Goal: Transaction & Acquisition: Obtain resource

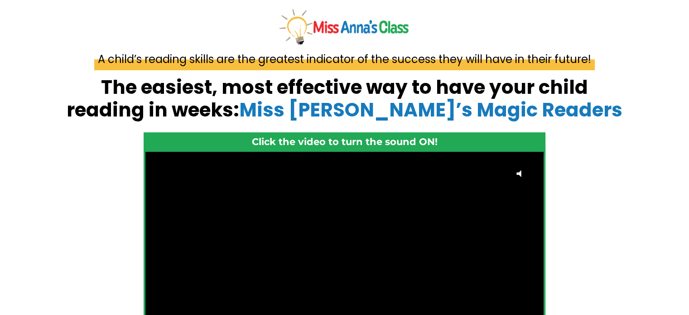
click at [131, 60] on span "A child’s reading skills are the greatest indicator of the success they will ha…" at bounding box center [344, 59] width 501 height 22
click at [106, 57] on span "A child’s reading skills are the greatest indicator of the success they will ha…" at bounding box center [344, 59] width 501 height 22
drag, startPoint x: 105, startPoint y: 84, endPoint x: 138, endPoint y: 83, distance: 32.6
click at [138, 83] on strong "The easiest, most effective way to have your child reading in weeks: Miss Anna’…" at bounding box center [345, 98] width 556 height 49
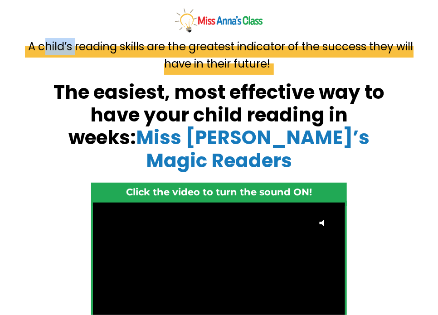
drag, startPoint x: 38, startPoint y: 47, endPoint x: 74, endPoint y: 49, distance: 35.8
click at [74, 49] on span "A child’s reading skills are the greatest indicator of the success they will ha…" at bounding box center [219, 54] width 388 height 39
click at [407, 128] on div "A child’s reading skills are the greatest indicator of the success they will ha…" at bounding box center [219, 245] width 438 height 411
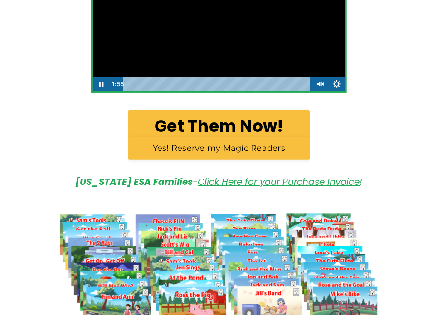
scroll to position [253, 0]
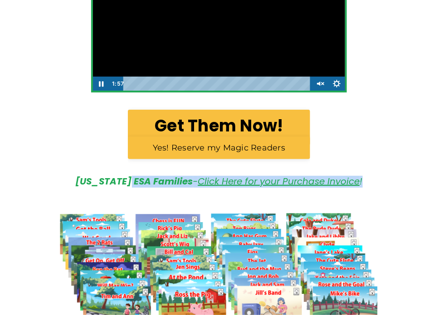
drag, startPoint x: 71, startPoint y: 163, endPoint x: 131, endPoint y: 158, distance: 60.0
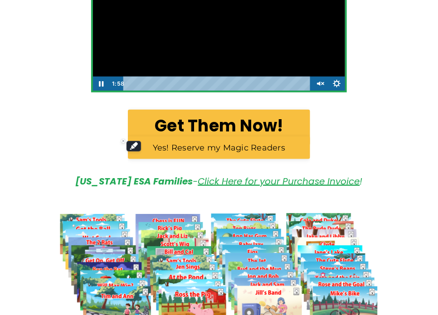
click at [73, 176] on h5 "Arizona ESA Families - Click Here for your Purchase Invoice !" at bounding box center [219, 181] width 315 height 11
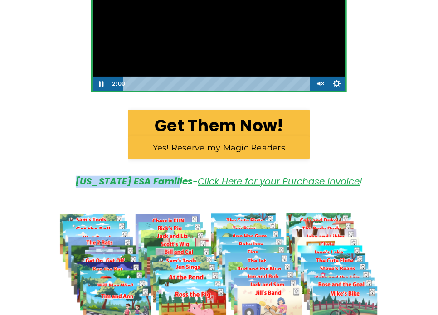
drag, startPoint x: 73, startPoint y: 158, endPoint x: 143, endPoint y: 160, distance: 70.7
click at [143, 176] on h5 "Arizona ESA Families - Click Here for your Purchase Invoice !" at bounding box center [219, 181] width 315 height 11
click at [190, 192] on img at bounding box center [219, 270] width 332 height 157
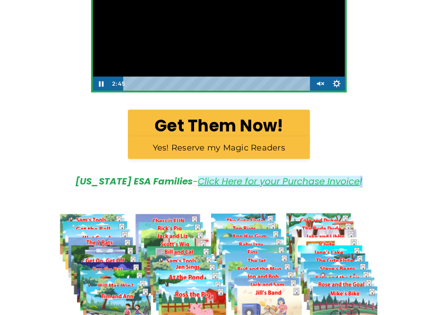
drag, startPoint x: 354, startPoint y: 160, endPoint x: 190, endPoint y: 157, distance: 163.6
click at [190, 175] on em "Arizona ESA Families - Click Here for your Purchase Invoice !" at bounding box center [219, 181] width 287 height 13
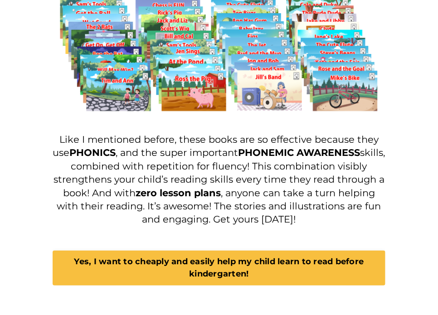
scroll to position [493, 0]
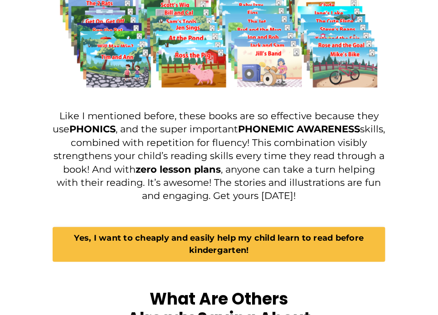
drag, startPoint x: 415, startPoint y: 140, endPoint x: 386, endPoint y: 131, distance: 30.0
click at [386, 131] on div "Like I mentioned before, these books are so effective because they use PHONICS …" at bounding box center [219, 159] width 346 height 114
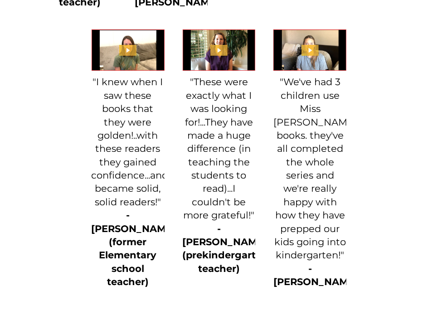
scroll to position [1199, 0]
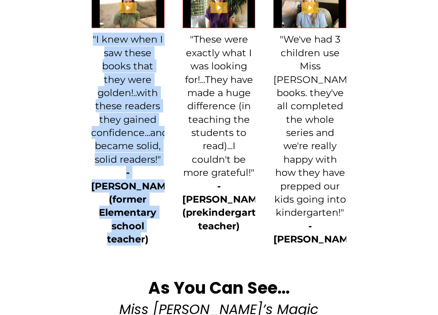
drag, startPoint x: 83, startPoint y: 18, endPoint x: 155, endPoint y: 198, distance: 193.5
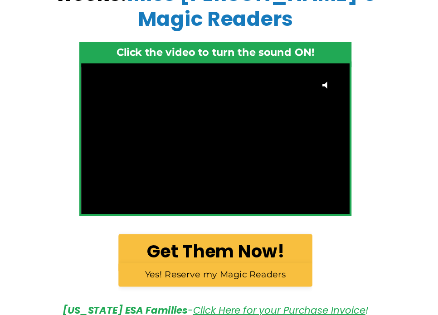
scroll to position [0, 0]
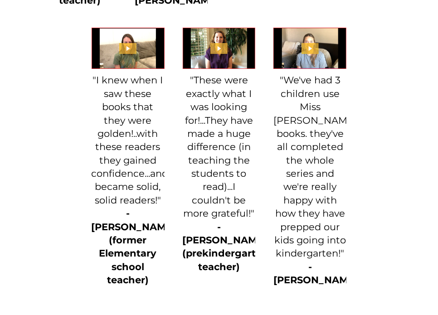
scroll to position [1384, 0]
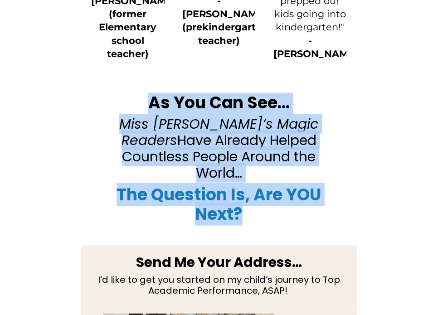
drag, startPoint x: 287, startPoint y: 138, endPoint x: 305, endPoint y: 164, distance: 31.6
click at [305, 164] on div "As You Can See… Miss Anna’s Magic Readers Have Already Helped Countless People …" at bounding box center [219, 160] width 228 height 135
click at [307, 185] on h2 "The Question Is, Are YOU Next?" at bounding box center [219, 204] width 228 height 39
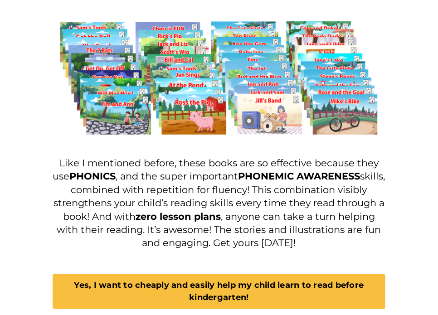
scroll to position [325, 0]
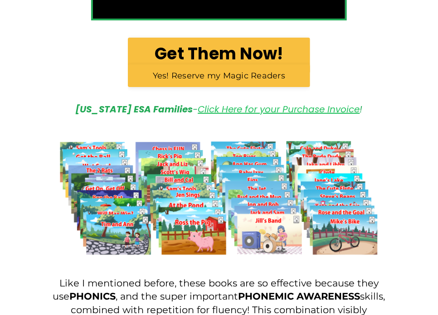
click at [239, 103] on link "Click Here for your Purchase Invoice" at bounding box center [279, 109] width 162 height 13
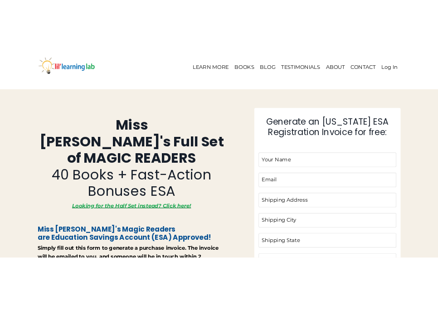
scroll to position [19, 0]
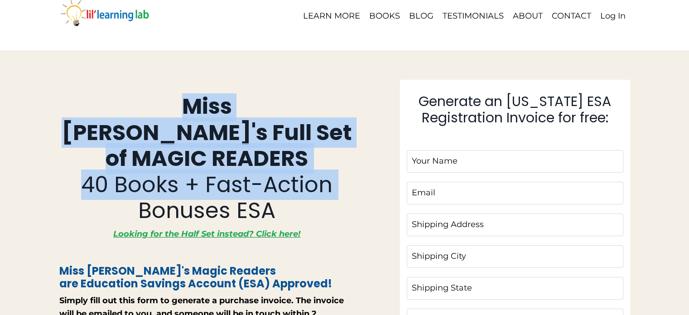
drag, startPoint x: 82, startPoint y: 101, endPoint x: 326, endPoint y: 161, distance: 251.0
click at [326, 161] on h1 "Miss Anna's Full Set of MAGIC READERS 40 Books + Fast-Action Bonuses ESA" at bounding box center [207, 158] width 296 height 131
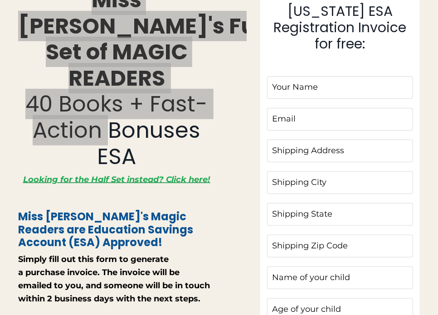
scroll to position [127, 0]
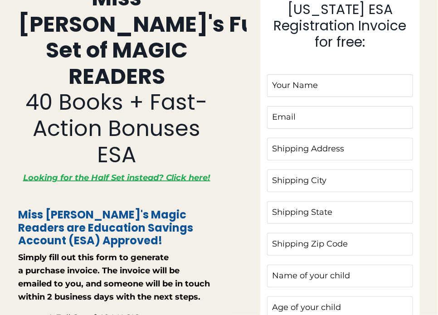
click at [184, 207] on span "Miss Anna's Magic Readers are Education Savings Account (ESA) Approved!" at bounding box center [105, 227] width 175 height 41
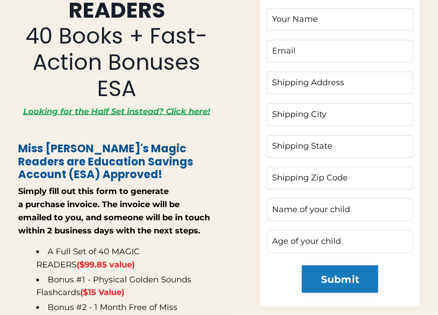
scroll to position [211, 0]
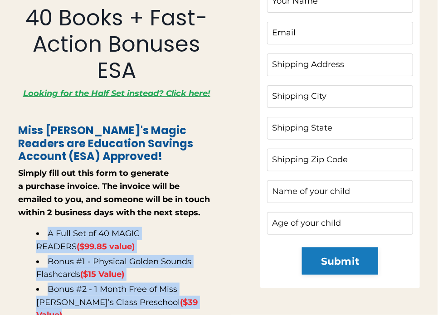
drag, startPoint x: 48, startPoint y: 202, endPoint x: 161, endPoint y: 273, distance: 133.4
click at [161, 273] on ul "A Full Set of 40 MAGIC READERS ($99.85 value) Bonus #1 - Physical Golden Sounds…" at bounding box center [116, 274] width 197 height 95
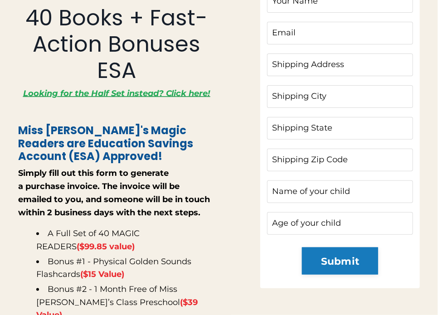
click at [238, 119] on div "Miss Anna's Full Set of MAGIC READERS 40 Books + Fast-Action Bonuses ESA Lookin…" at bounding box center [132, 147] width 228 height 493
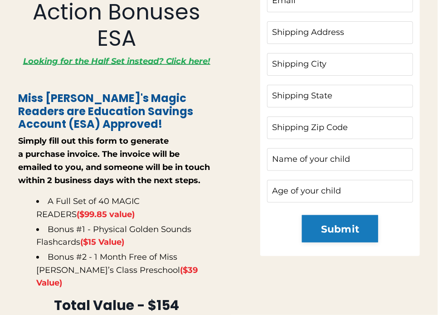
scroll to position [242, 0]
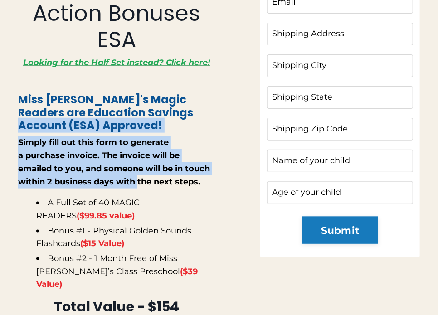
drag, startPoint x: 3, startPoint y: 103, endPoint x: 137, endPoint y: 154, distance: 143.4
click at [137, 154] on div "Miss Anna's Full Set of MAGIC READERS 40 Books + Fast-Action Bonuses ESA Lookin…" at bounding box center [219, 116] width 438 height 506
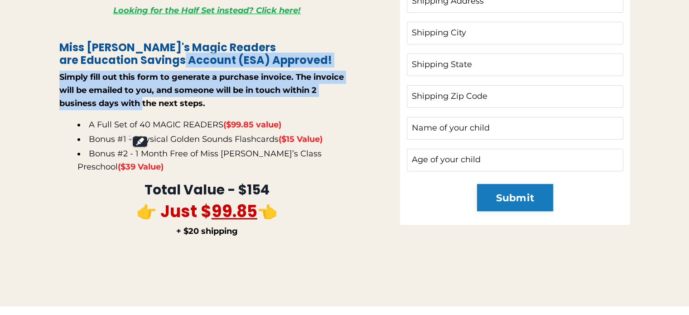
click at [50, 53] on div "Miss Anna's Full Set of MAGIC READERS 40 Books + Fast-Action Bonuses ESA Lookin…" at bounding box center [344, 57] width 607 height 389
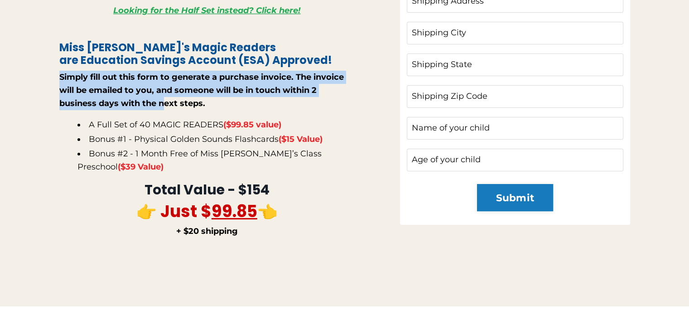
drag, startPoint x: 50, startPoint y: 53, endPoint x: 164, endPoint y: 78, distance: 117.5
click at [164, 78] on div "Miss Anna's Full Set of MAGIC READERS 40 Books + Fast-Action Bonuses ESA Lookin…" at bounding box center [344, 57] width 607 height 389
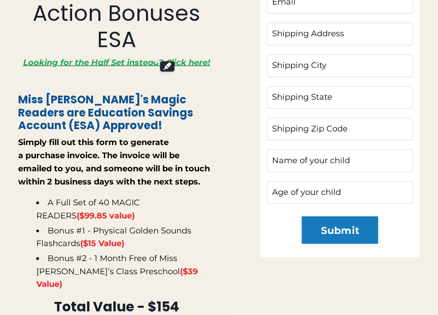
click at [218, 102] on div "Miss Anna's Full Set of MAGIC READERS 40 Books + Fast-Action Bonuses ESA Lookin…" at bounding box center [132, 116] width 228 height 493
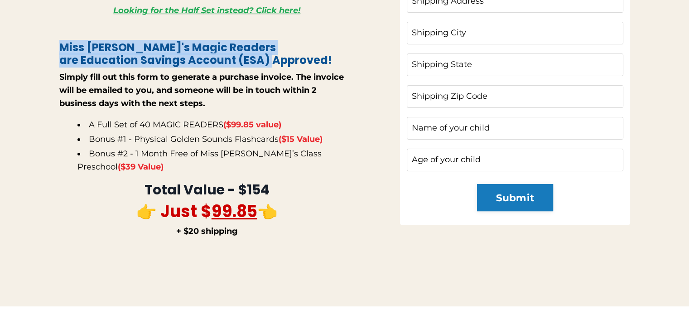
drag, startPoint x: 53, startPoint y: 19, endPoint x: 217, endPoint y: 31, distance: 164.5
click at [217, 31] on div "Miss Anna's Full Set of MAGIC READERS 40 Books + Fast-Action Bonuses ESA Lookin…" at bounding box center [223, 57] width 341 height 389
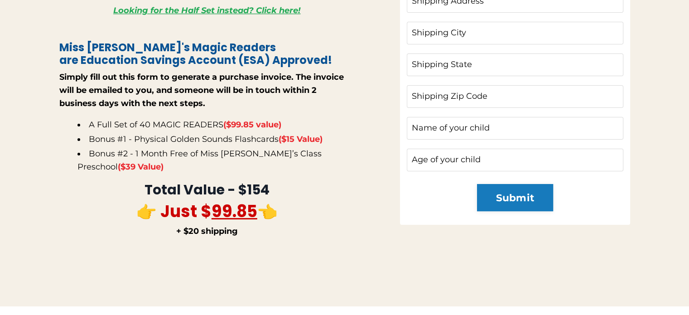
drag, startPoint x: 180, startPoint y: 21, endPoint x: 227, endPoint y: 157, distance: 143.7
click at [227, 180] on strong "Total Value - $154" at bounding box center [207, 189] width 125 height 19
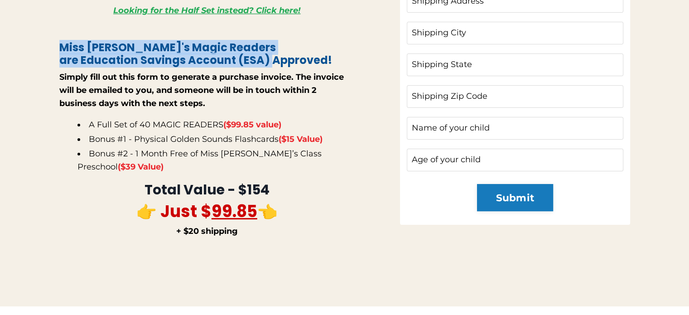
drag, startPoint x: 53, startPoint y: 19, endPoint x: 205, endPoint y: 38, distance: 153.0
click at [205, 38] on div "Miss Anna's Full Set of MAGIC READERS 40 Books + Fast-Action Bonuses ESA Lookin…" at bounding box center [223, 57] width 341 height 389
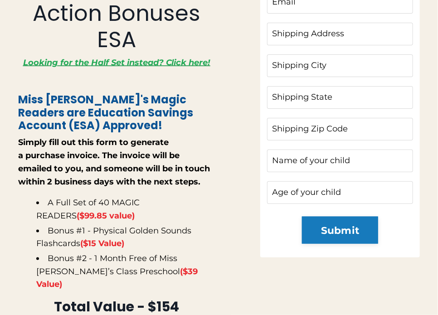
click at [230, 130] on div "Miss Anna's Full Set of MAGIC READERS 40 Books + Fast-Action Bonuses ESA Lookin…" at bounding box center [132, 116] width 228 height 493
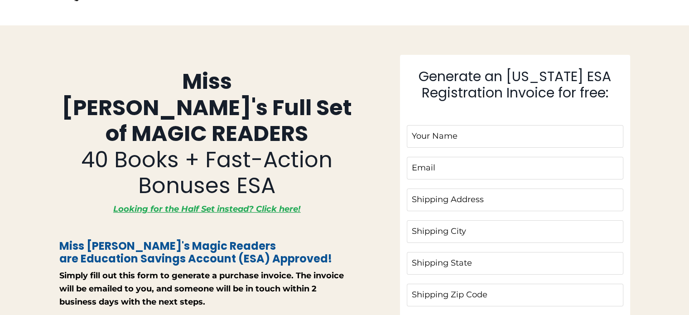
scroll to position [43, 0]
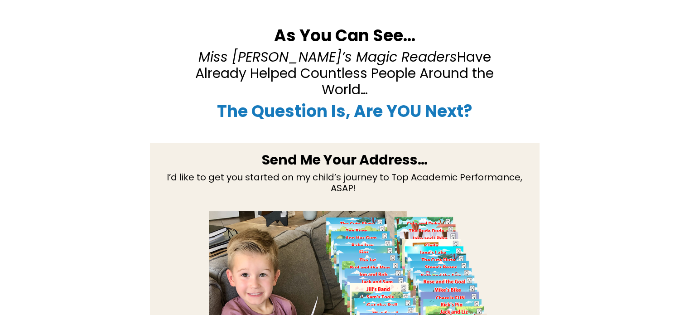
scroll to position [1316, 0]
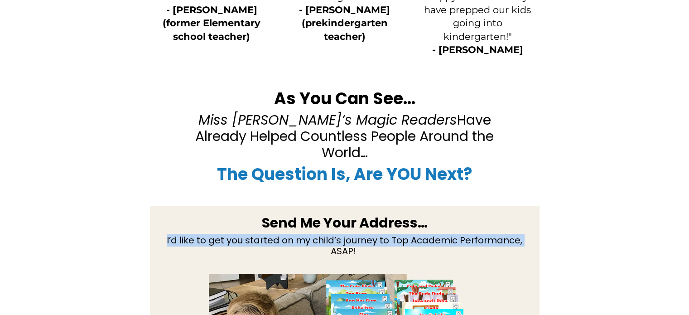
drag, startPoint x: 163, startPoint y: 183, endPoint x: 216, endPoint y: 199, distance: 55.0
click at [216, 206] on div "Send Me Your Address… I’d like to get you started on my child’s journey to Top …" at bounding box center [345, 235] width 390 height 59
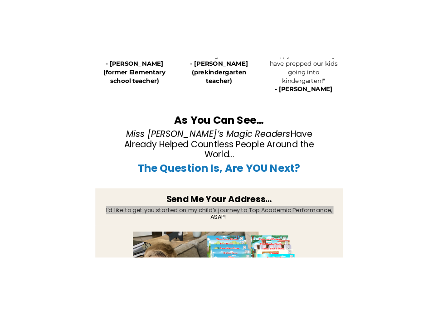
scroll to position [1234, 0]
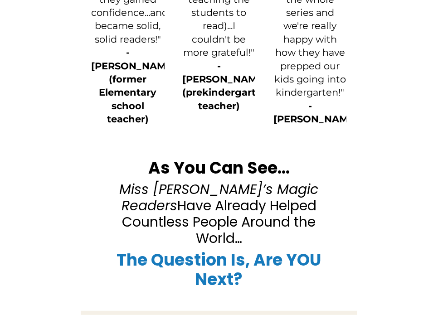
scroll to position [1194, 0]
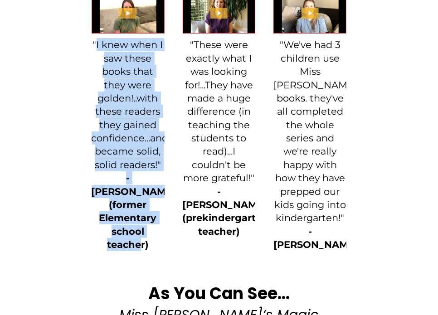
drag, startPoint x: 96, startPoint y: 112, endPoint x: 155, endPoint y: 211, distance: 114.4
click at [155, 211] on p ""I knew when I saw these books that they were golden!..with these readers they …" at bounding box center [128, 144] width 73 height 213
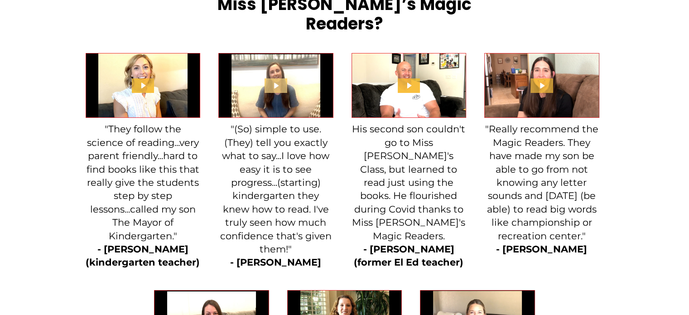
scroll to position [866, 0]
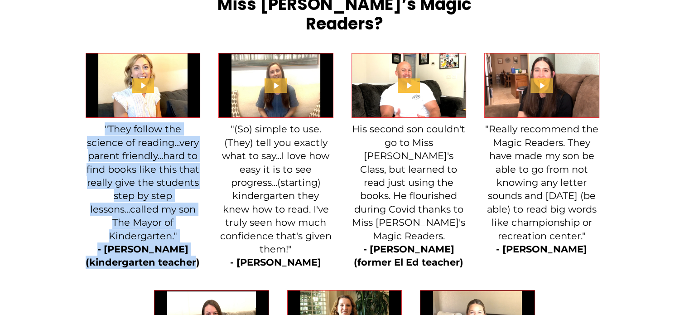
drag, startPoint x: 54, startPoint y: 112, endPoint x: 201, endPoint y: 242, distance: 196.4
click at [201, 242] on div "What Are Others Already Saying About Miss Anna’s Magic Readers? Click for sound…" at bounding box center [344, 240] width 689 height 545
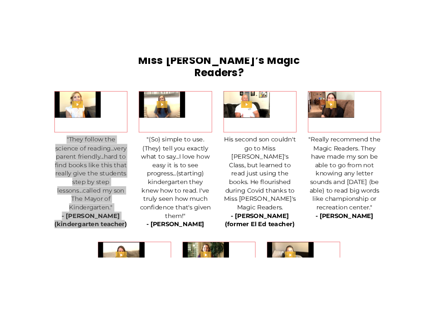
scroll to position [784, 0]
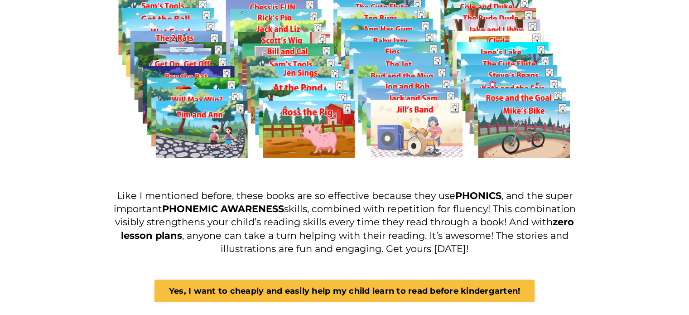
scroll to position [513, 0]
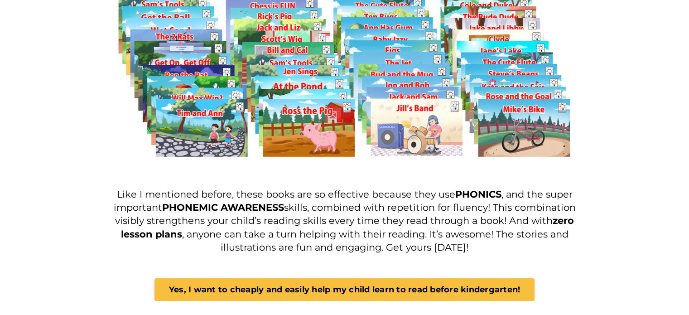
click at [508, 126] on img at bounding box center [345, 75] width 474 height 223
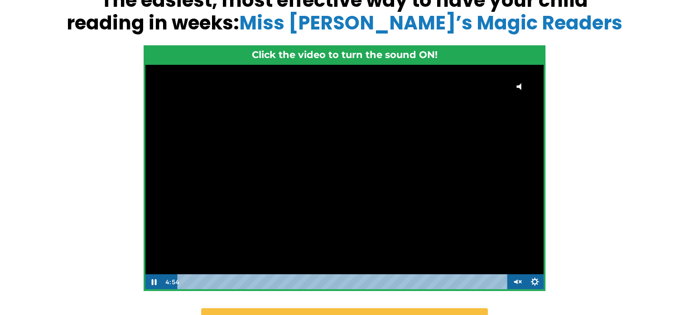
scroll to position [0, 0]
click at [188, 279] on div "Playbar" at bounding box center [343, 281] width 319 height 15
click at [522, 284] on icon "Unmute" at bounding box center [517, 281] width 22 height 19
drag, startPoint x: 188, startPoint y: 280, endPoint x: 160, endPoint y: 274, distance: 28.5
click at [160, 274] on div "0:00 0:01" at bounding box center [344, 281] width 399 height 15
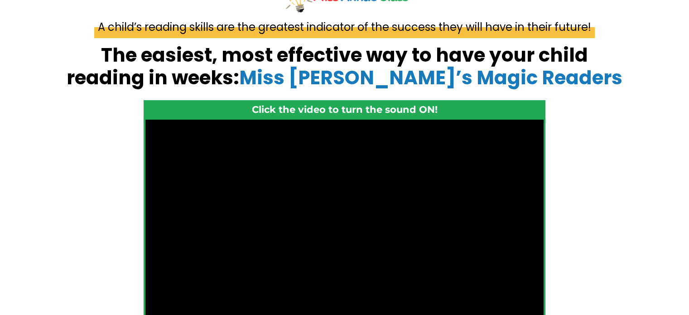
scroll to position [31, 0]
